Goal: Information Seeking & Learning: Understand process/instructions

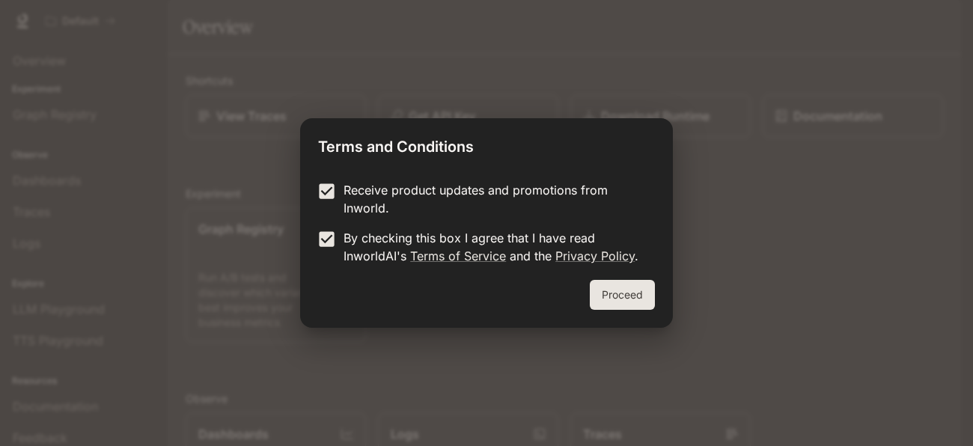
click at [621, 287] on button "Proceed" at bounding box center [622, 295] width 65 height 30
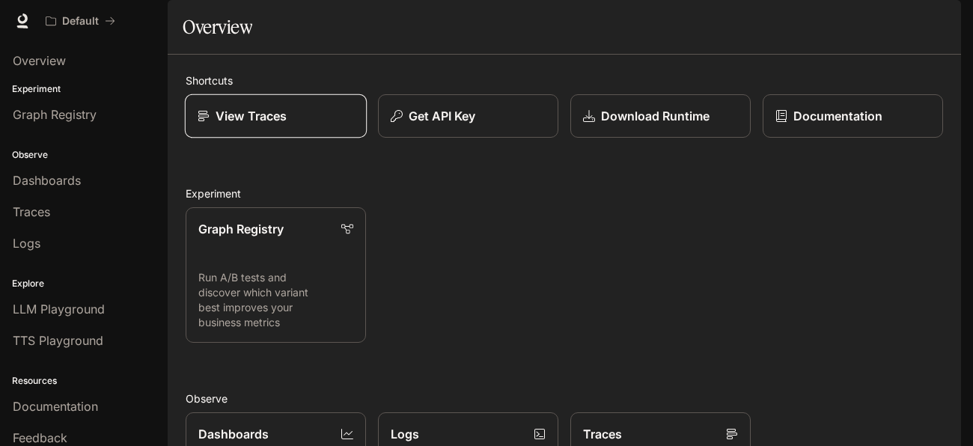
click at [346, 125] on div "View Traces" at bounding box center [276, 116] width 156 height 18
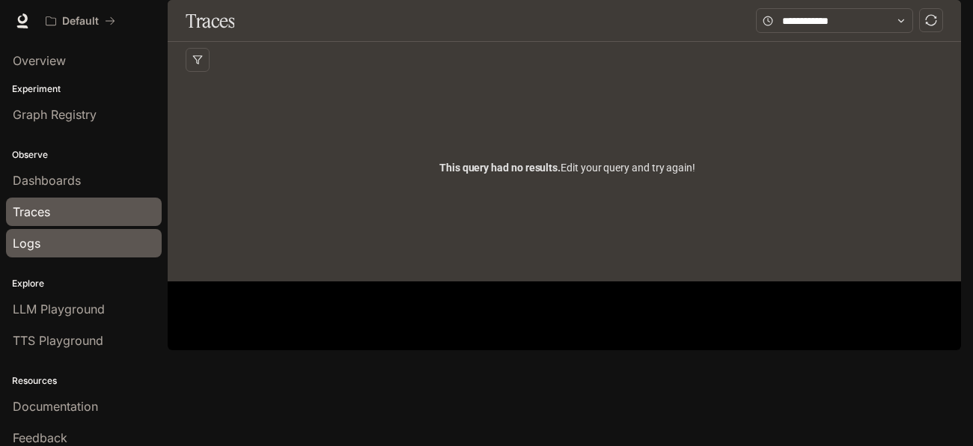
click at [67, 239] on div "Logs" at bounding box center [84, 243] width 142 height 18
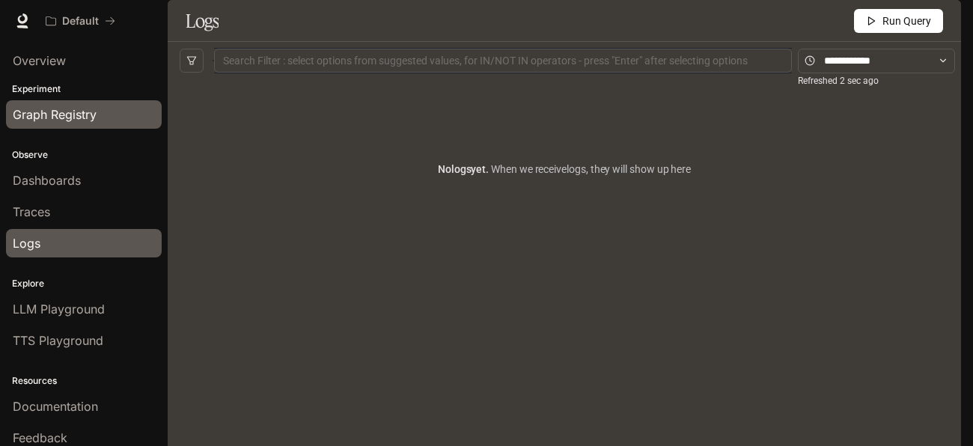
click at [28, 119] on span "Graph Registry" at bounding box center [55, 114] width 84 height 18
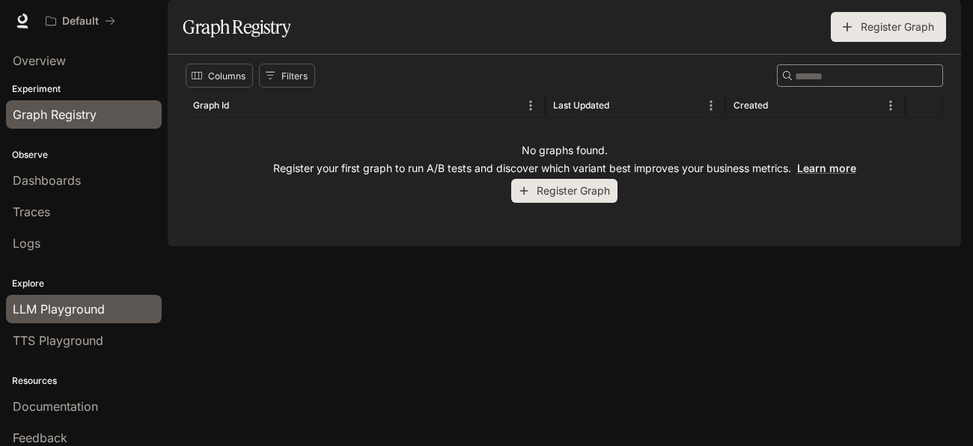
scroll to position [40, 0]
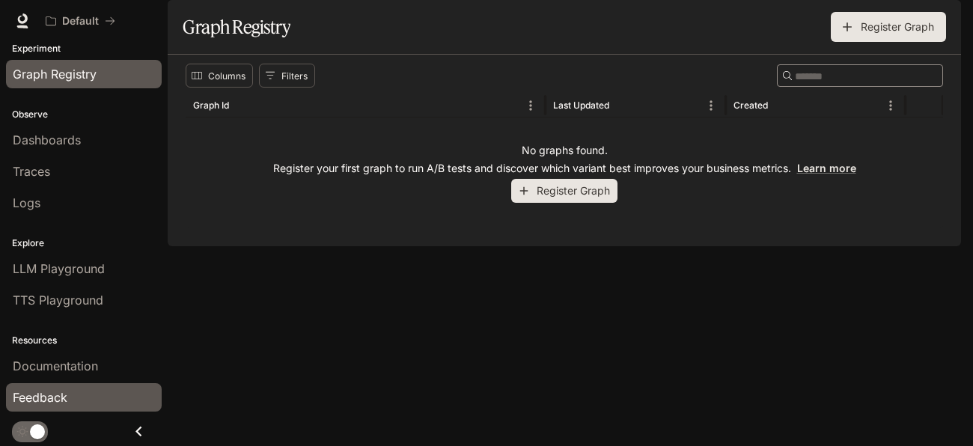
click at [85, 383] on link "Feedback" at bounding box center [84, 397] width 156 height 28
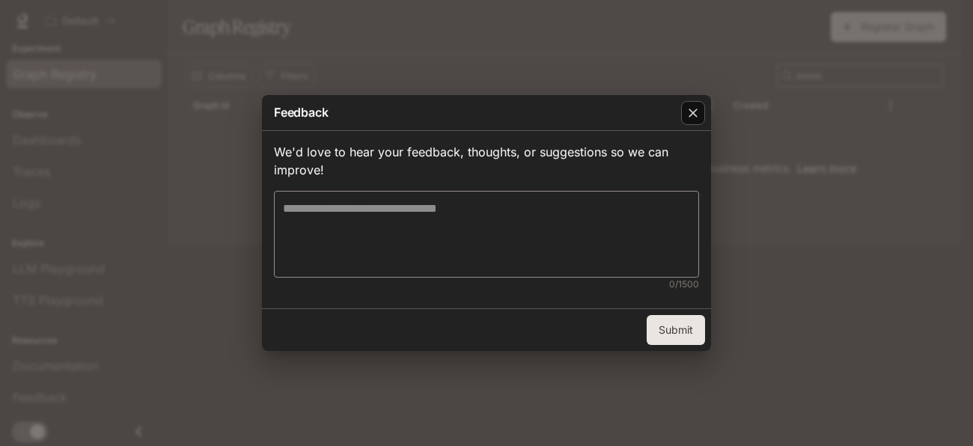
click at [682, 111] on div "button" at bounding box center [693, 113] width 24 height 24
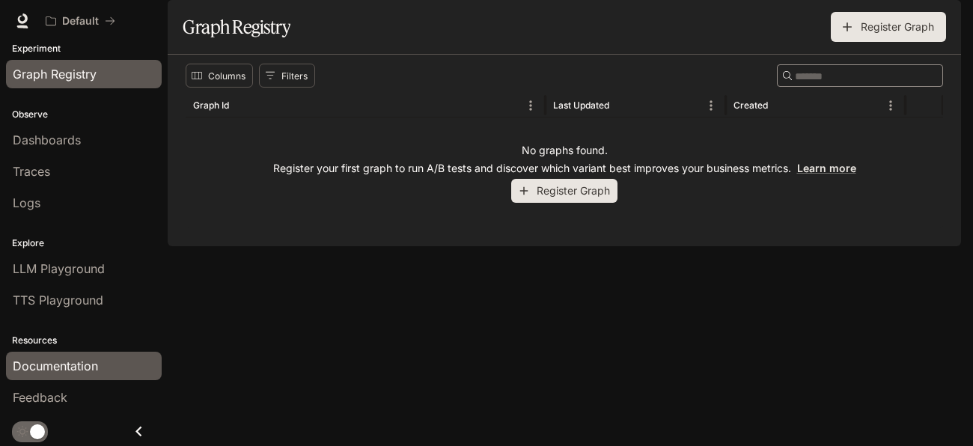
click at [76, 368] on span "Documentation" at bounding box center [55, 366] width 85 height 18
